Goal: Task Accomplishment & Management: Manage account settings

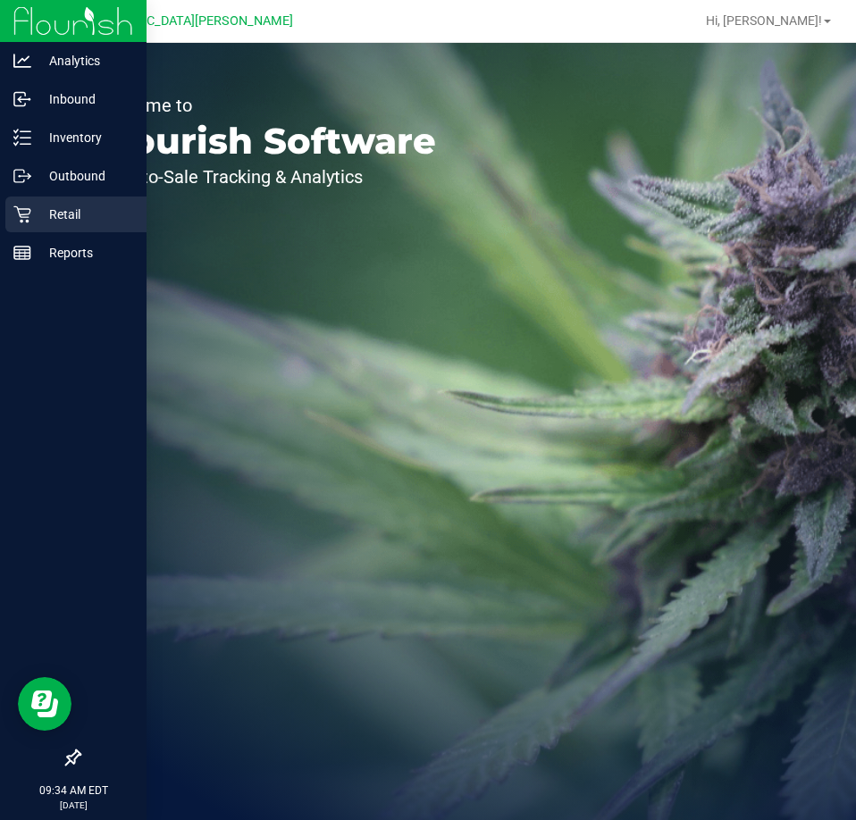
click at [16, 207] on icon at bounding box center [21, 214] width 17 height 17
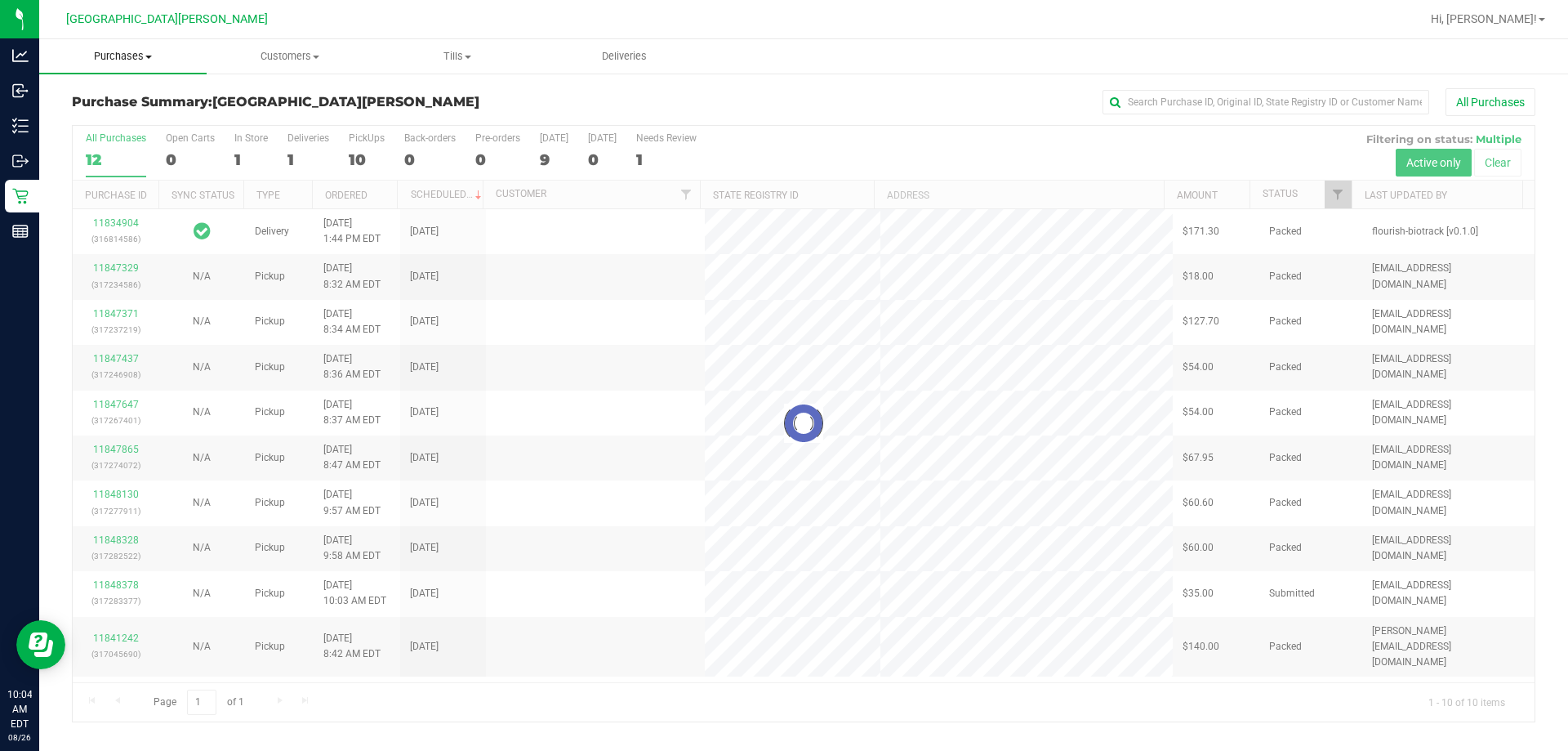
click at [129, 57] on span "Purchases" at bounding box center [123, 57] width 167 height 15
click at [107, 117] on span "Fulfillment" at bounding box center [90, 117] width 101 height 14
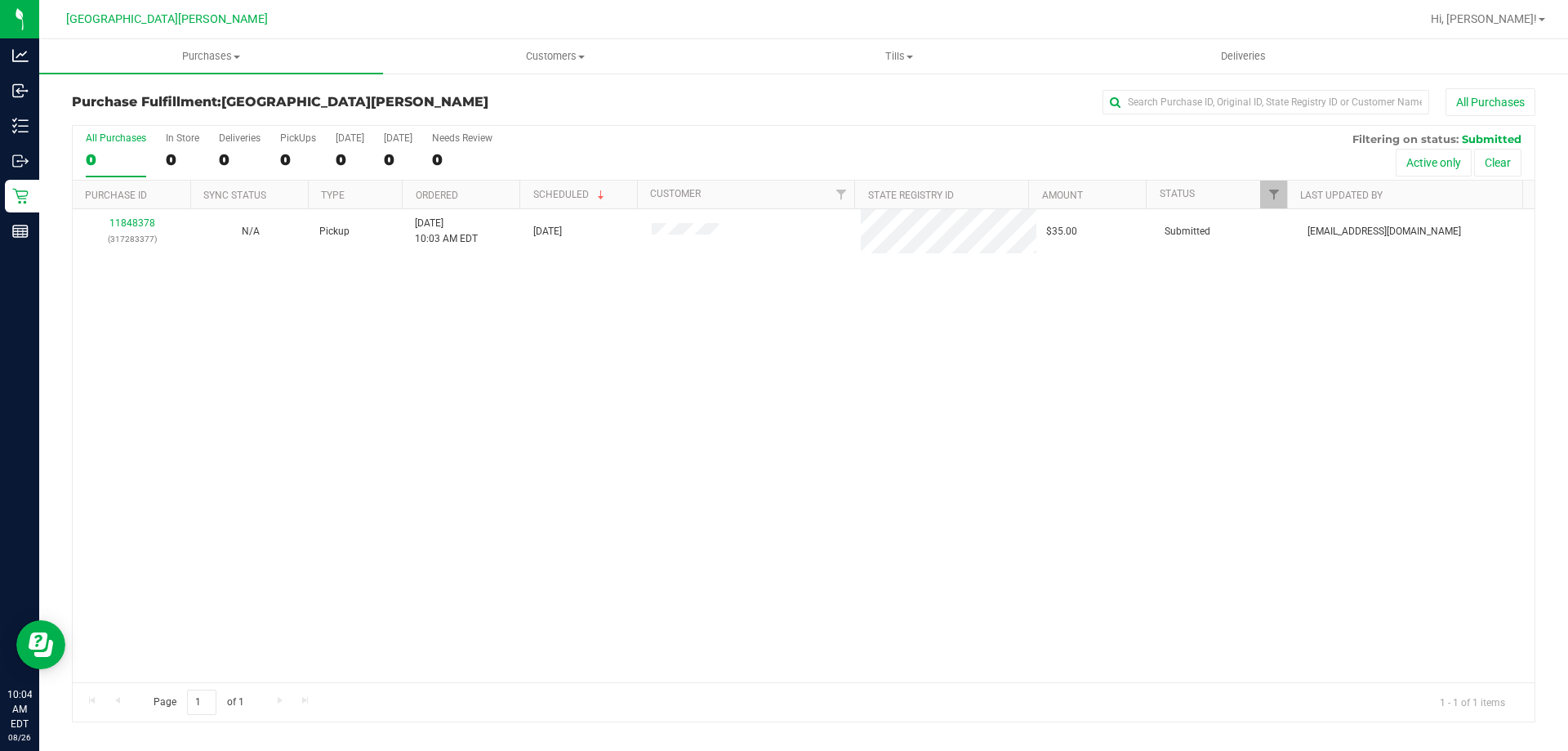
click at [319, 406] on div "11848378 (317283377) N/A Pickup [DATE] 10:03 AM EDT 8/26/2025 $35.00 Submitted …" at bounding box center [803, 445] width 1462 height 473
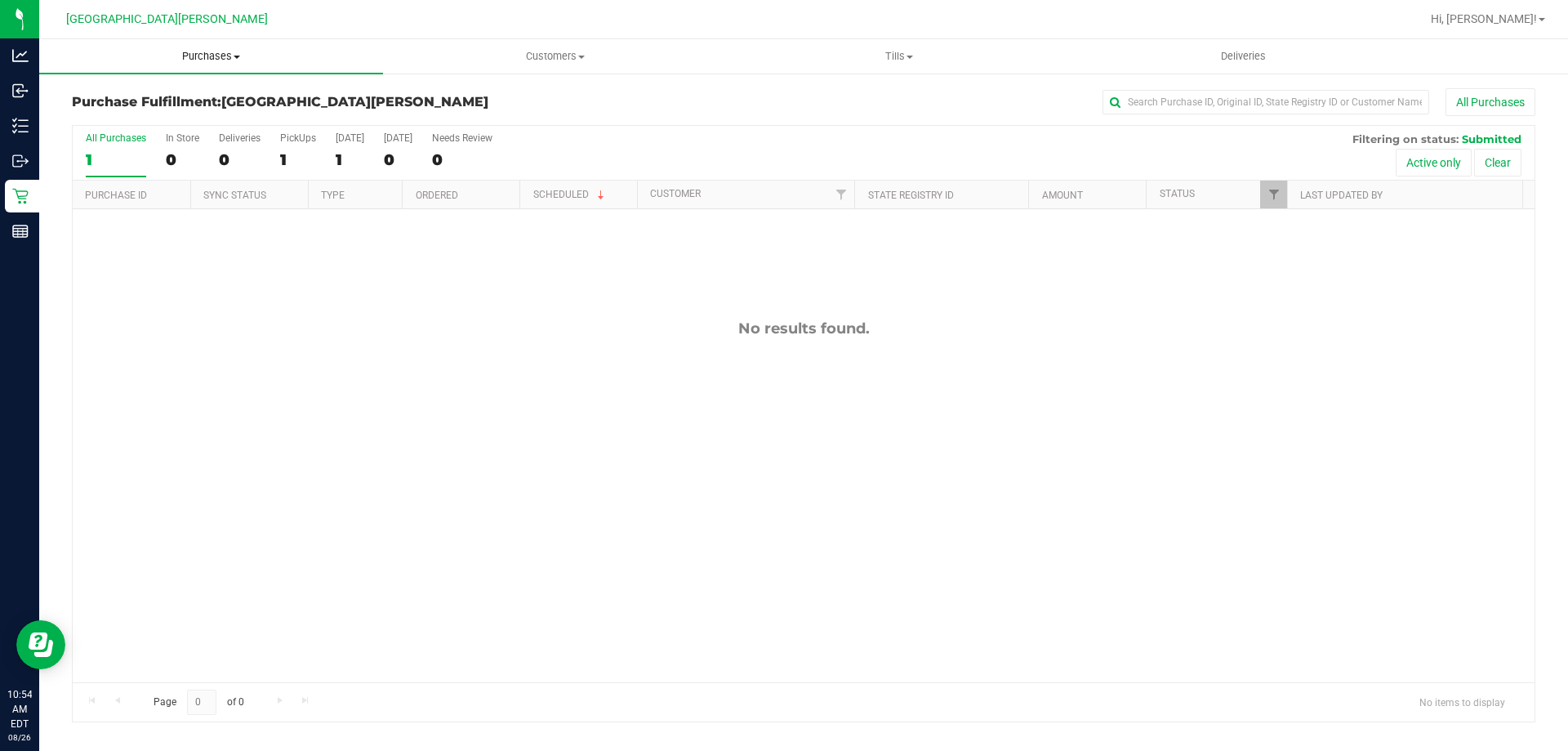
click at [217, 58] on span "Purchases" at bounding box center [211, 57] width 344 height 15
click at [128, 120] on span "Fulfillment" at bounding box center [90, 117] width 101 height 14
